Goal: Find specific page/section: Find specific page/section

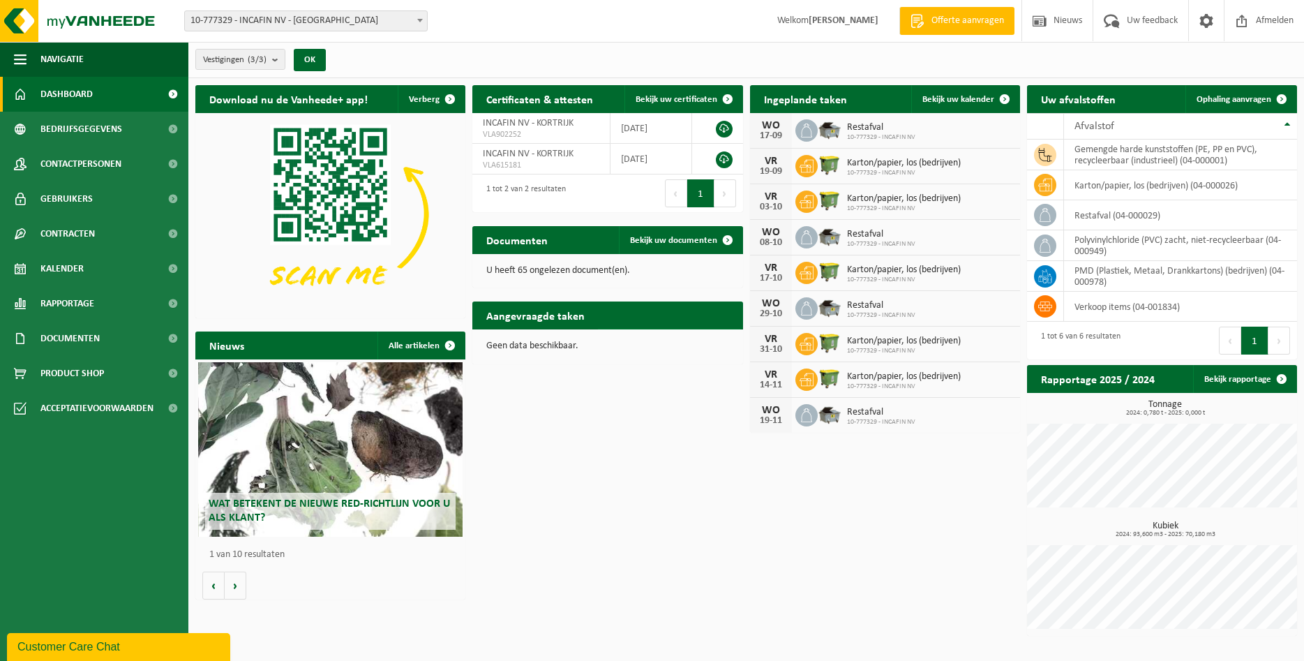
click at [673, 338] on span "Toon de aangevraagde taken" at bounding box center [663, 342] width 108 height 9
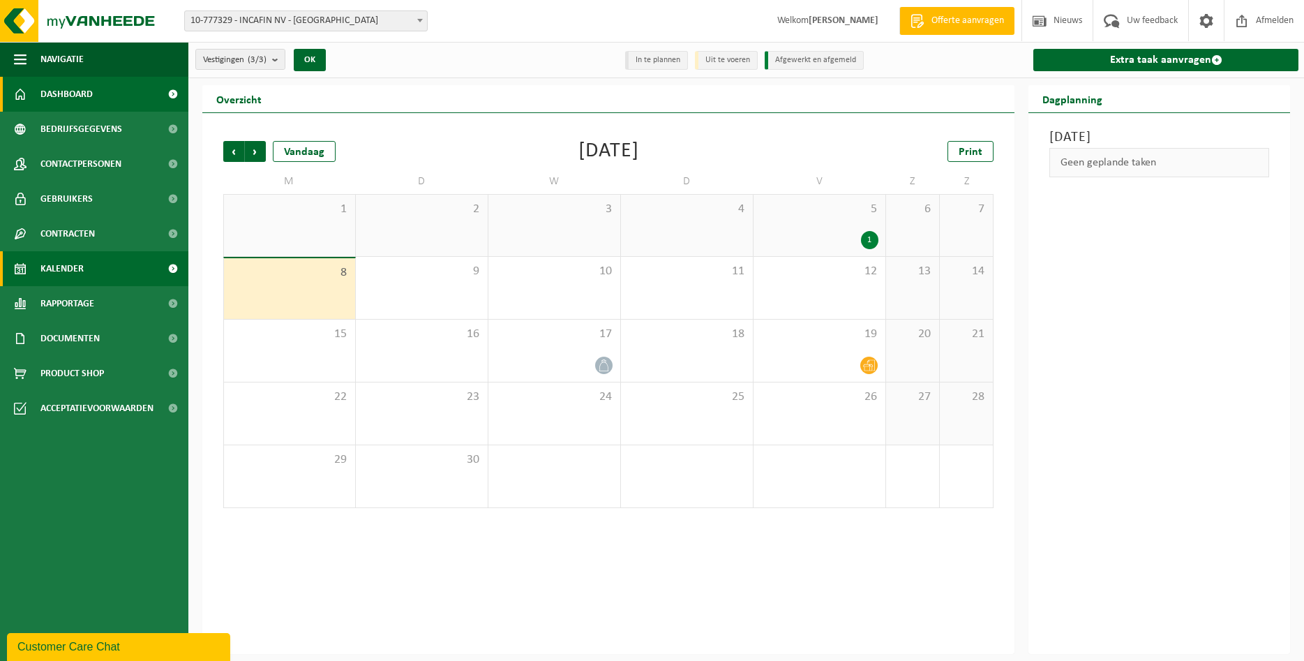
click at [95, 100] on link "Dashboard" at bounding box center [94, 94] width 188 height 35
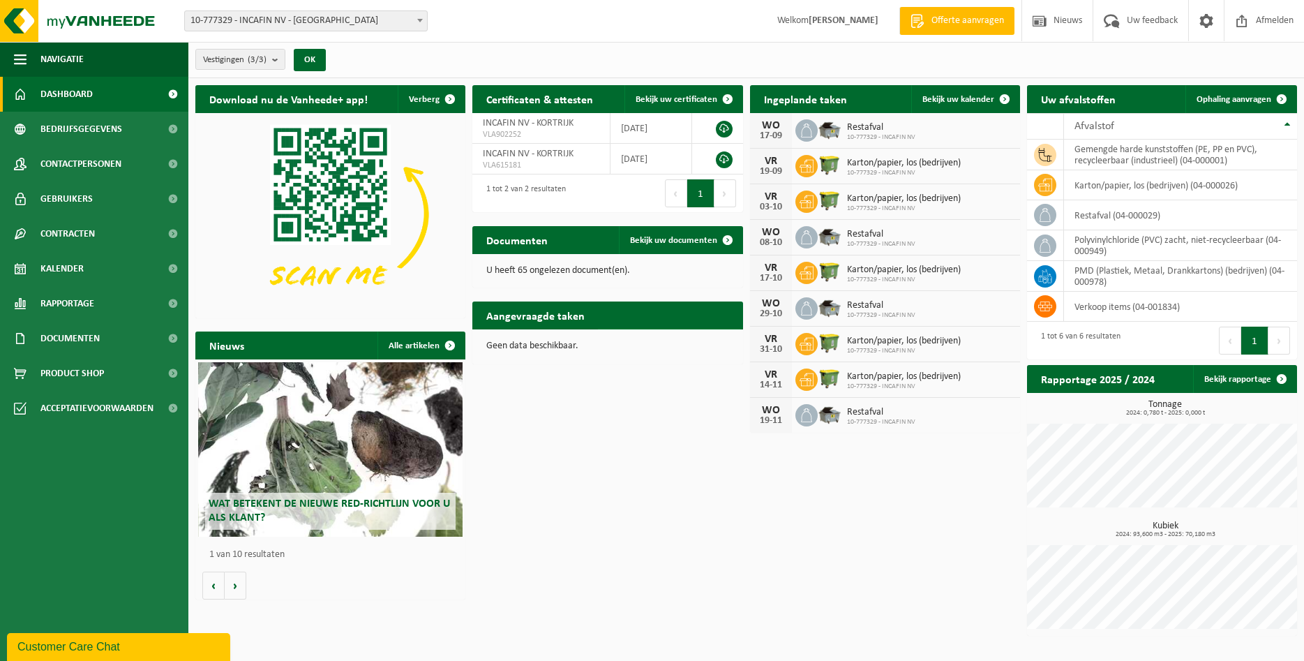
click at [647, 329] on link "Toon de aangevraagde taken" at bounding box center [670, 343] width 144 height 28
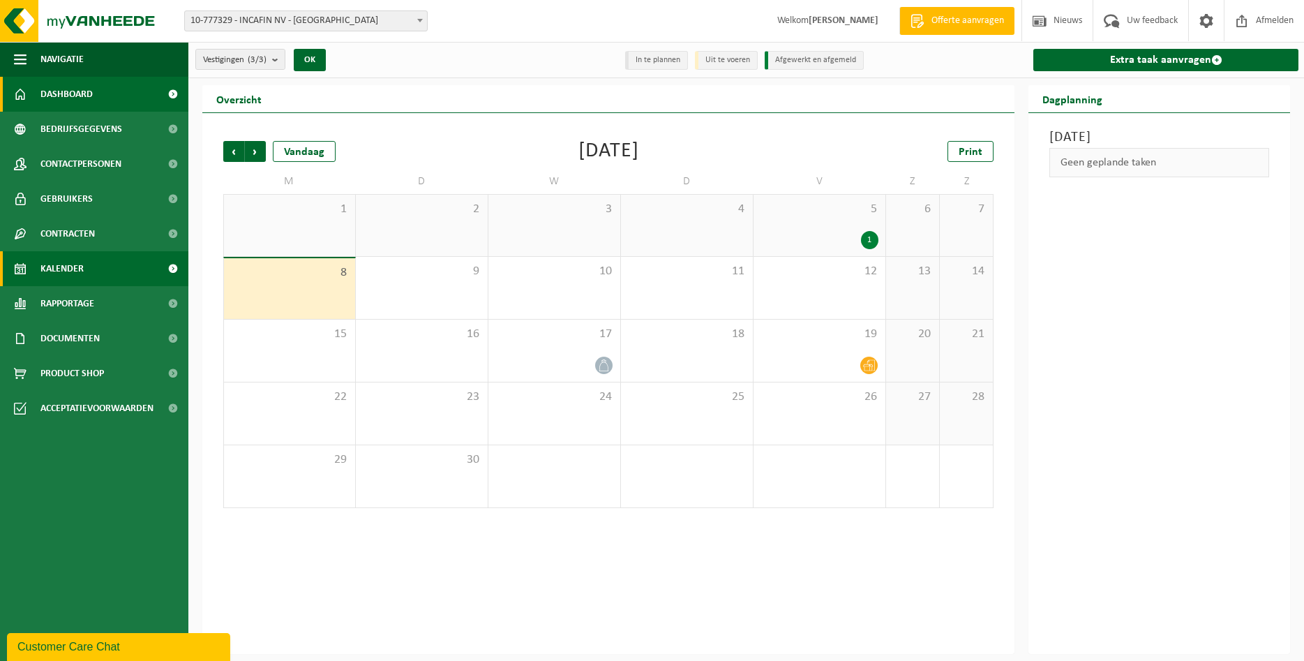
click at [69, 105] on span "Dashboard" at bounding box center [66, 94] width 52 height 35
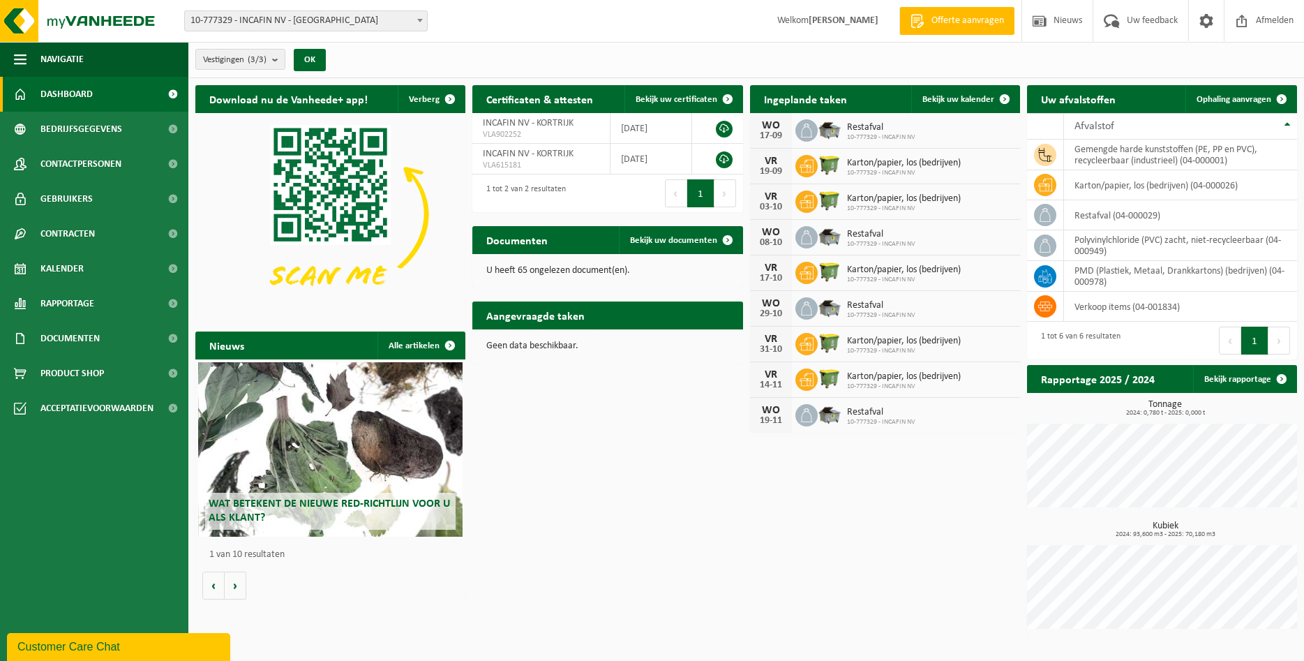
click at [773, 504] on div "Download nu de Vanheede+ app! Verberg Certificaten & attesten Bekijk uw certifi…" at bounding box center [746, 360] width 1109 height 565
